Goal: Task Accomplishment & Management: Use online tool/utility

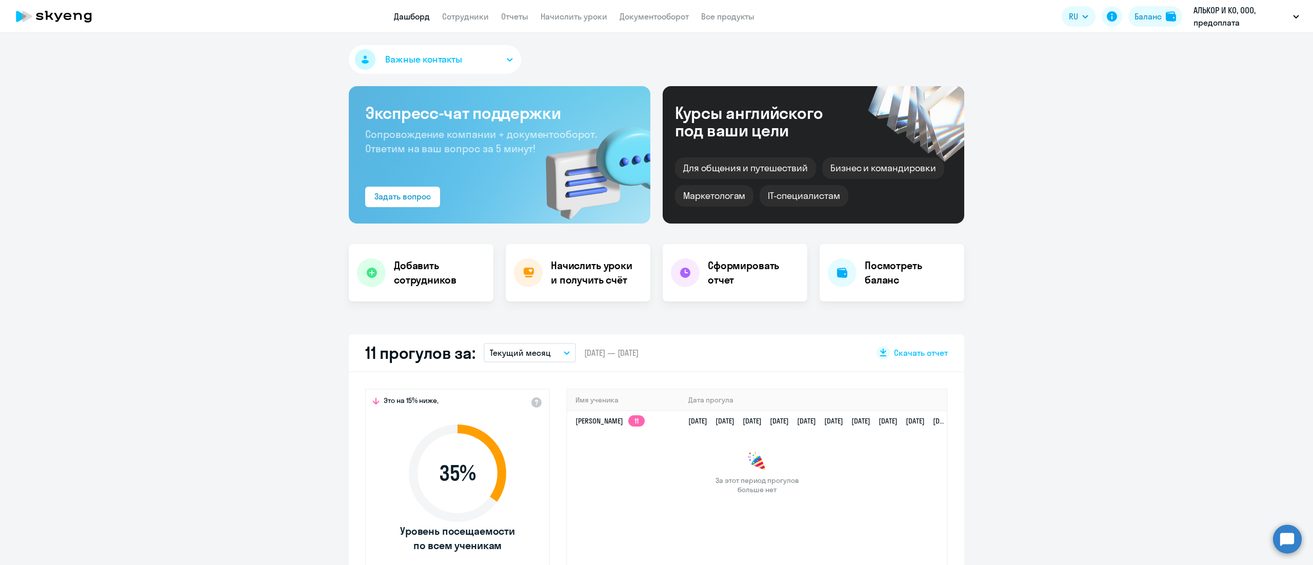
drag, startPoint x: 0, startPoint y: 0, endPoint x: 573, endPoint y: 34, distance: 573.8
click at [569, 16] on link "Начислить уроки" at bounding box center [573, 16] width 67 height 10
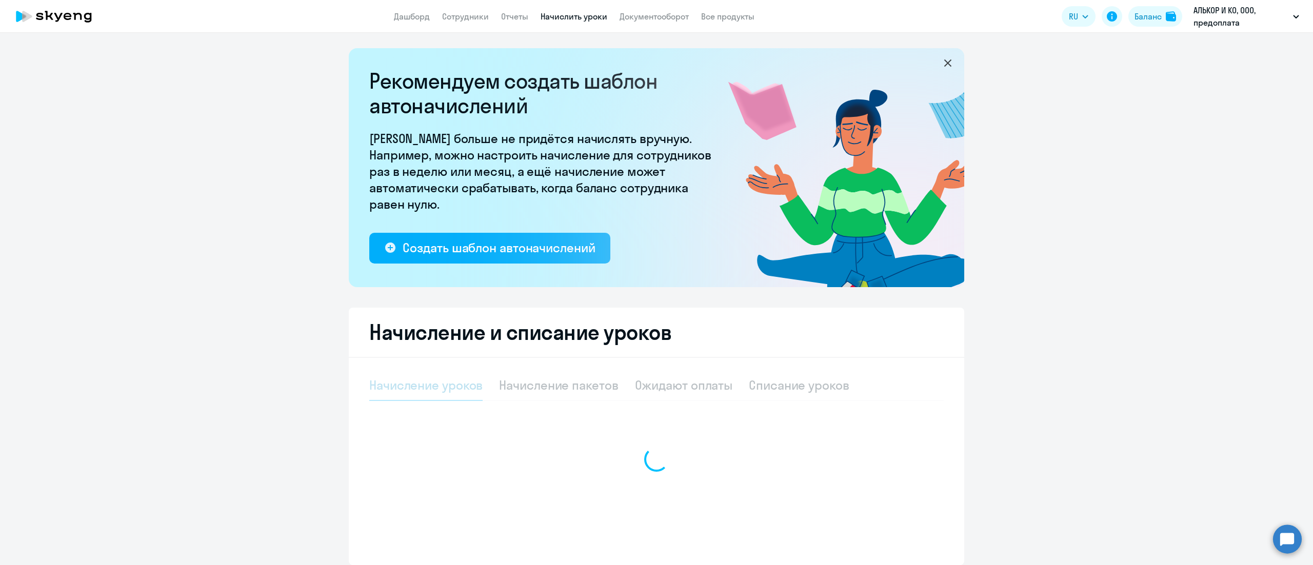
select select "10"
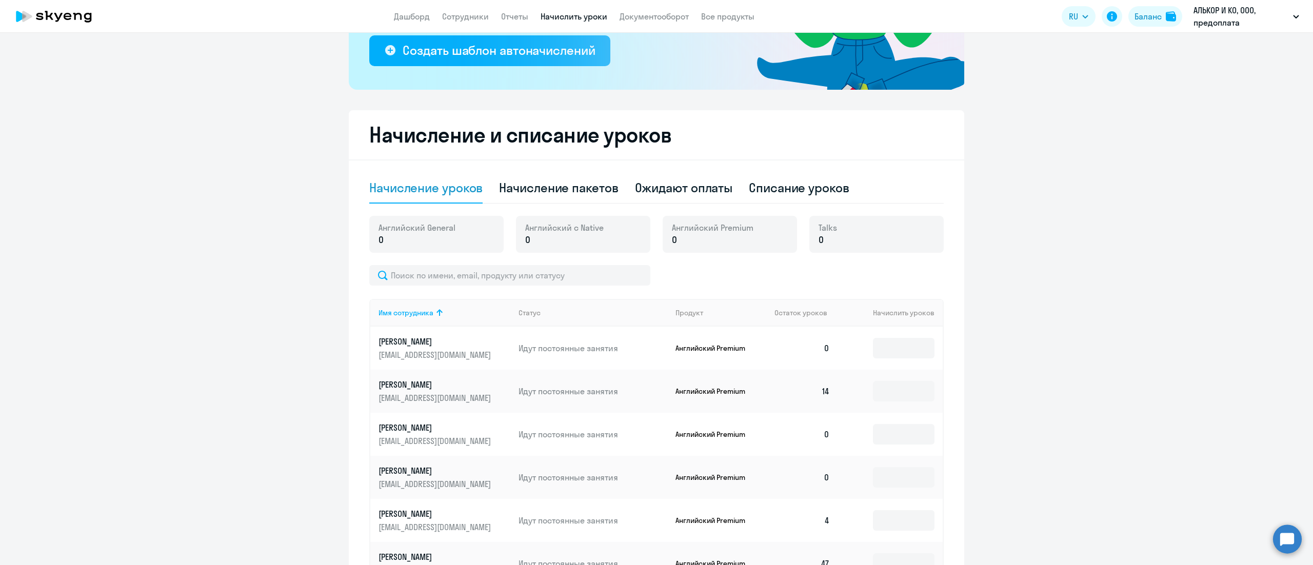
scroll to position [205, 0]
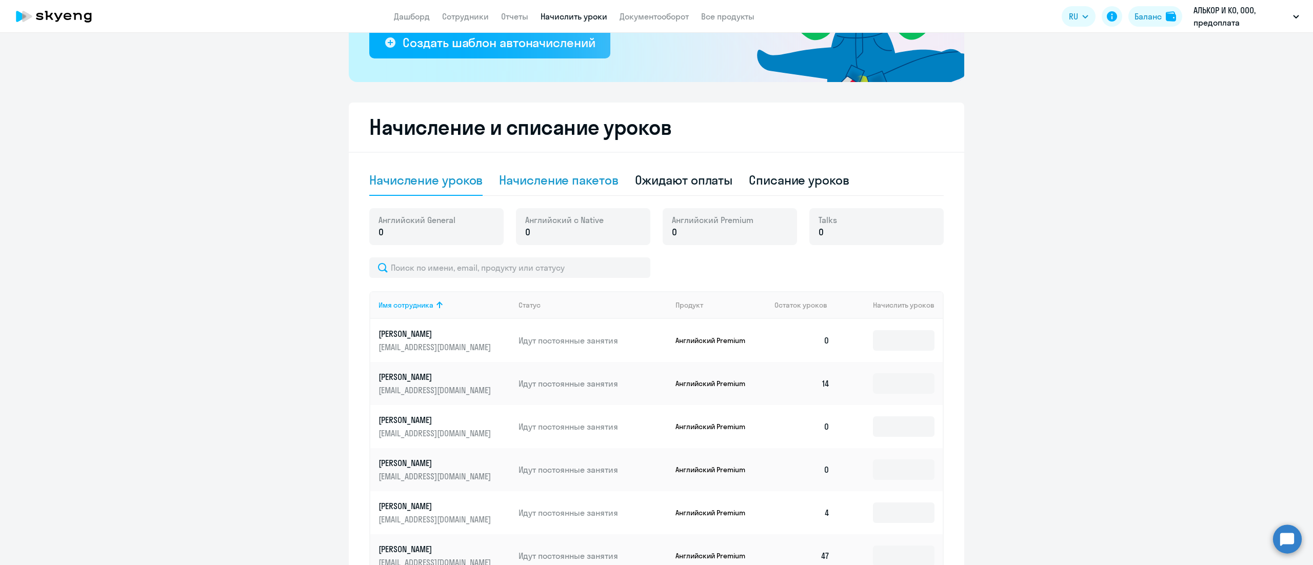
click at [590, 182] on div "Начисление пакетов" at bounding box center [558, 180] width 119 height 16
select select "10"
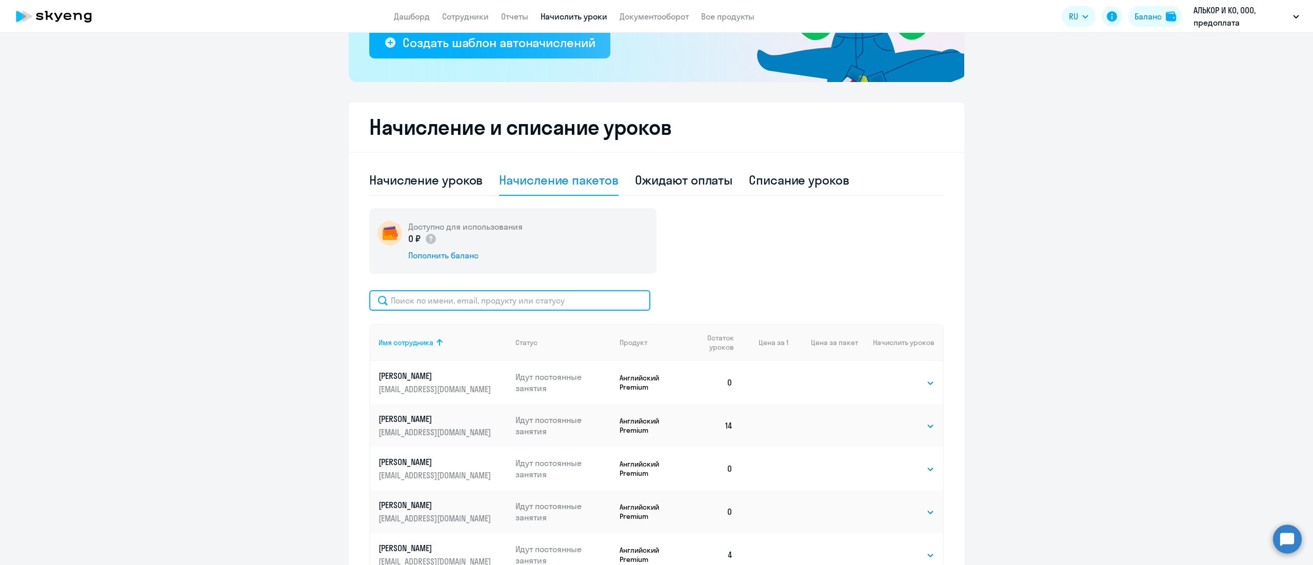
click at [554, 299] on input "text" at bounding box center [509, 300] width 281 height 21
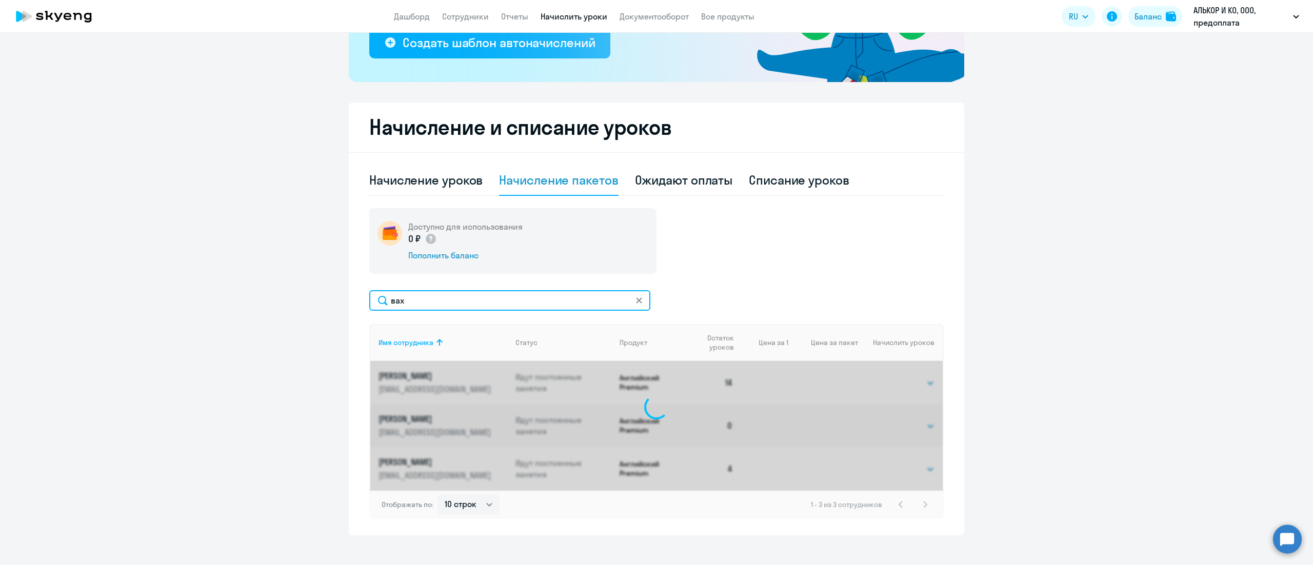
scroll to position [204, 0]
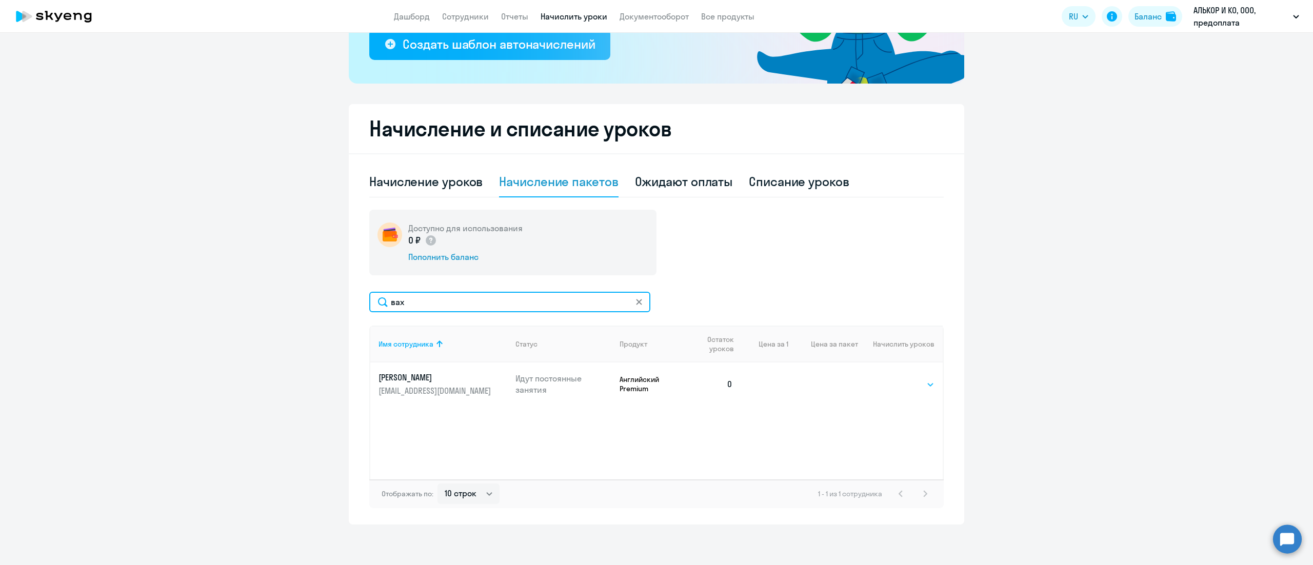
type input "вах"
click at [911, 380] on select "Выбрать 4 8 16 32 64 96 128" at bounding box center [913, 384] width 42 height 12
select select "32"
click at [892, 378] on select "Выбрать 4 8 16 32 64 96 128" at bounding box center [913, 384] width 42 height 12
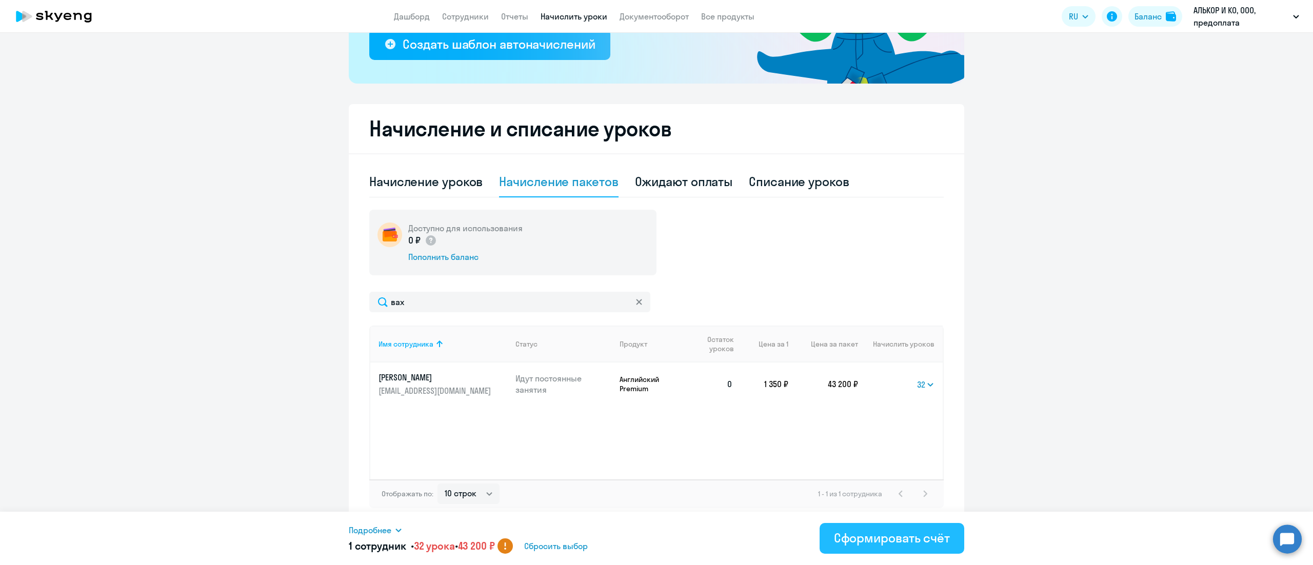
click at [875, 535] on div "Сформировать счёт" at bounding box center [892, 538] width 116 height 16
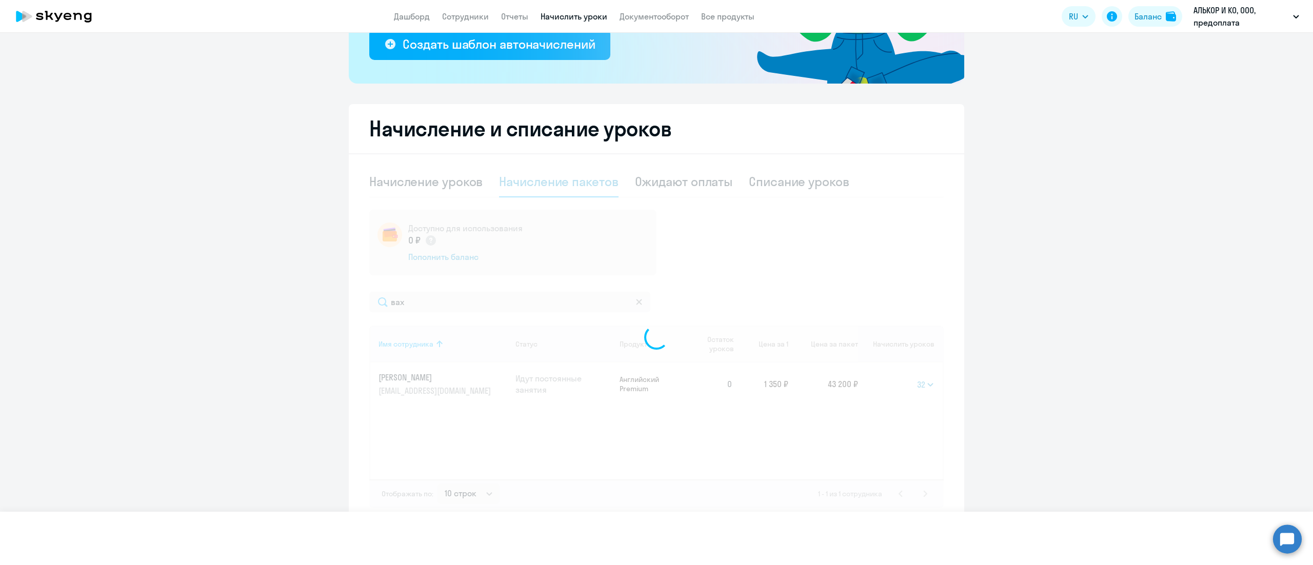
select select
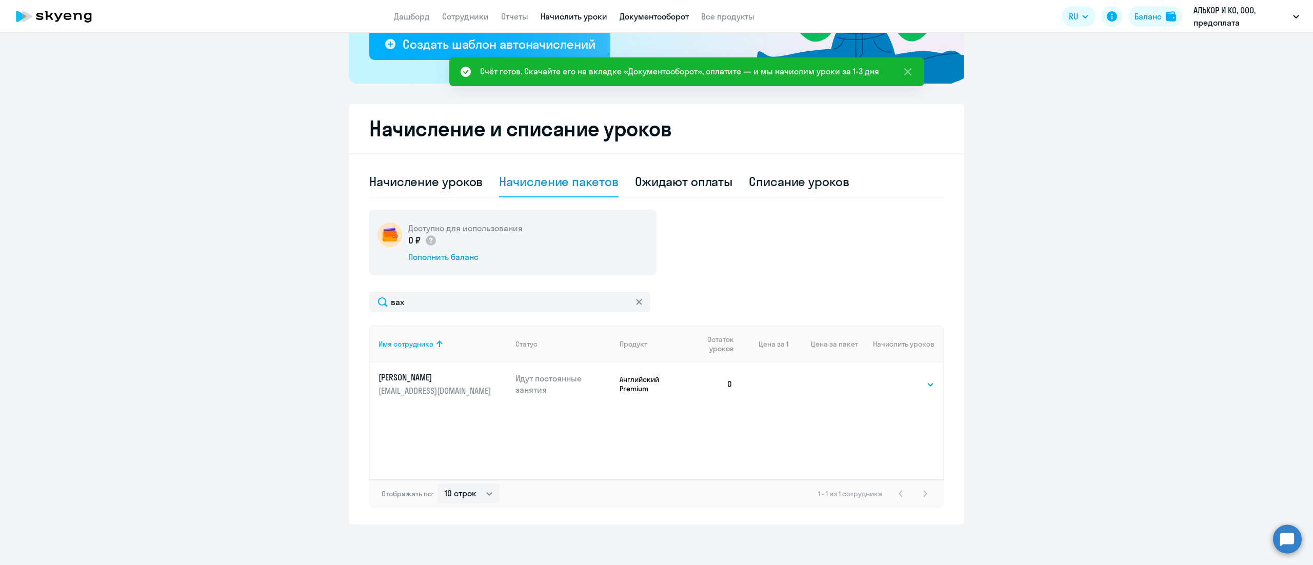
click at [667, 15] on link "Документооборот" at bounding box center [653, 16] width 69 height 10
